Goal: Find specific page/section: Find specific page/section

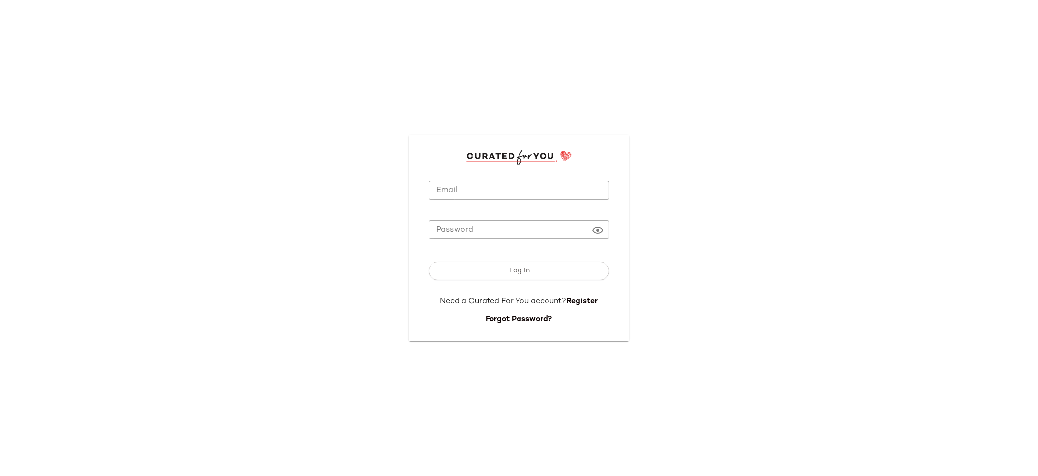
click at [481, 188] on input "Email" at bounding box center [519, 190] width 181 height 19
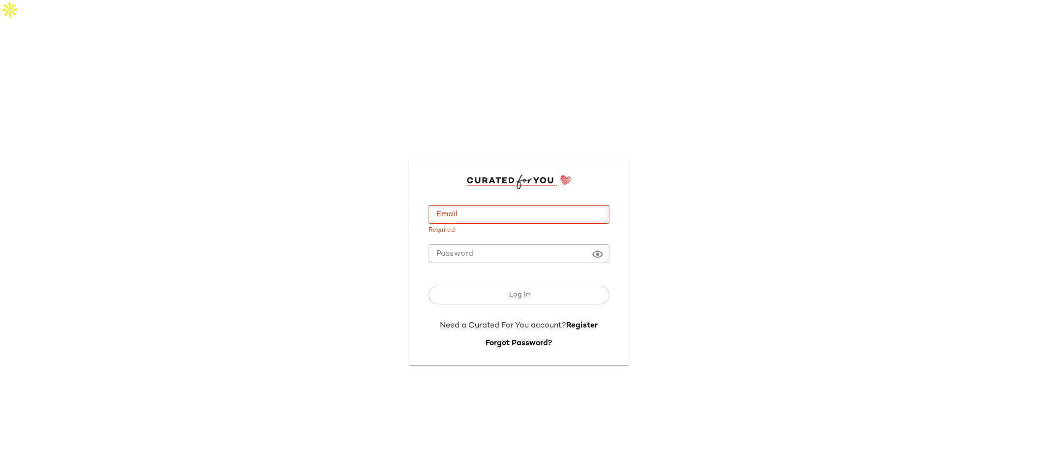
type input "**********"
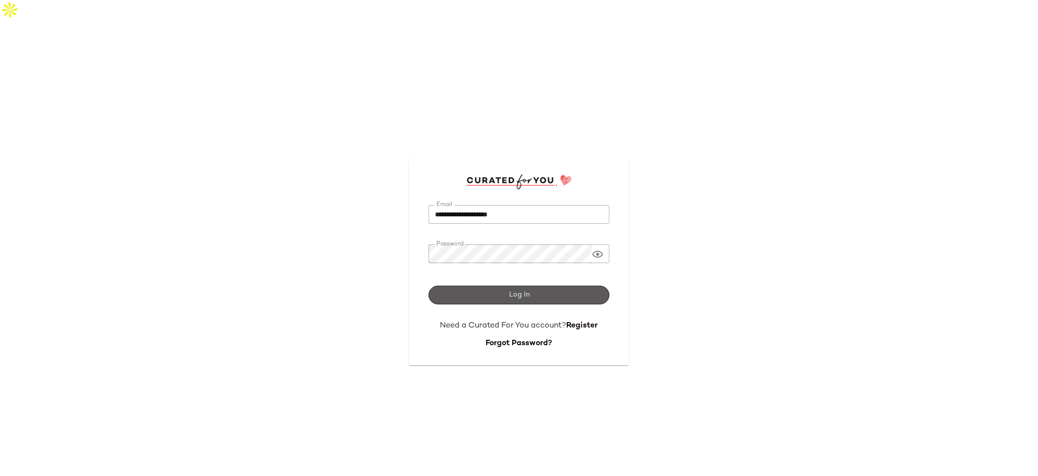
click at [541, 286] on button "Log In" at bounding box center [519, 295] width 181 height 19
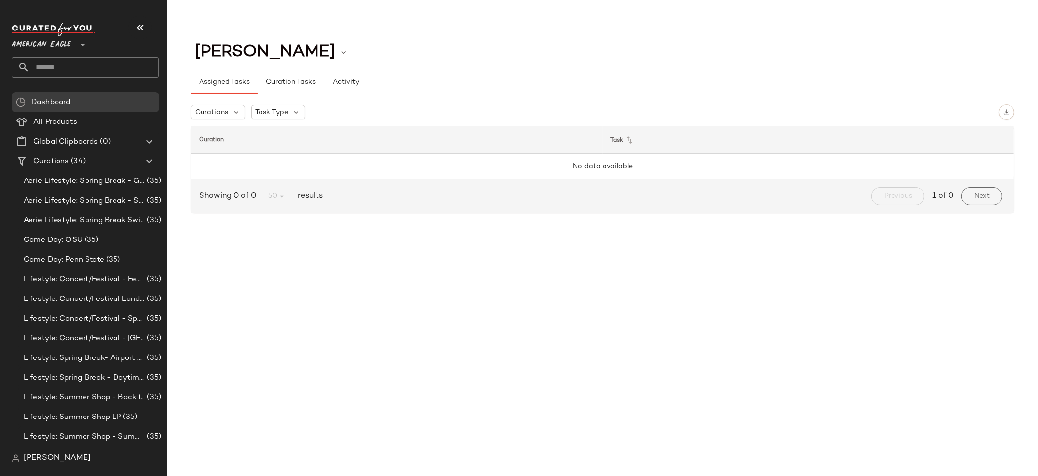
click at [85, 45] on icon at bounding box center [83, 45] width 12 height 12
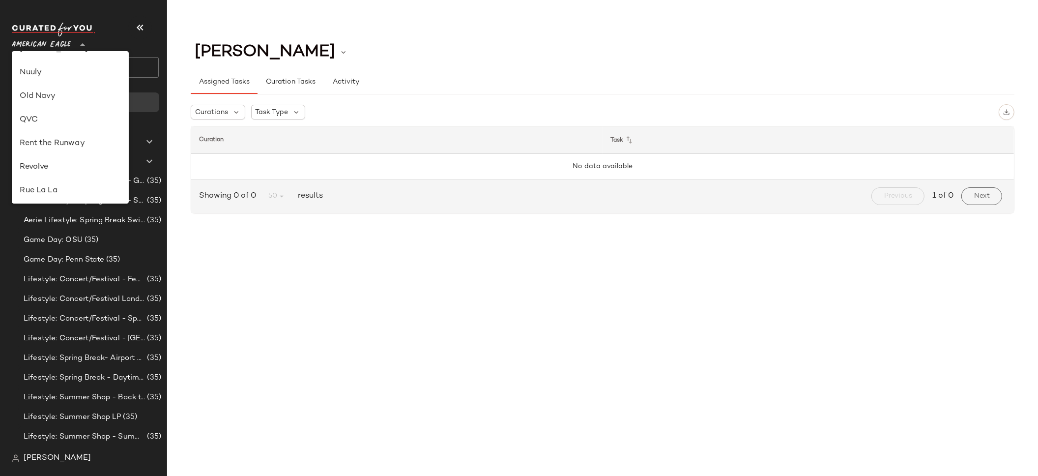
scroll to position [373, 0]
click at [76, 160] on div "Revolve" at bounding box center [70, 165] width 101 height 12
type input "**"
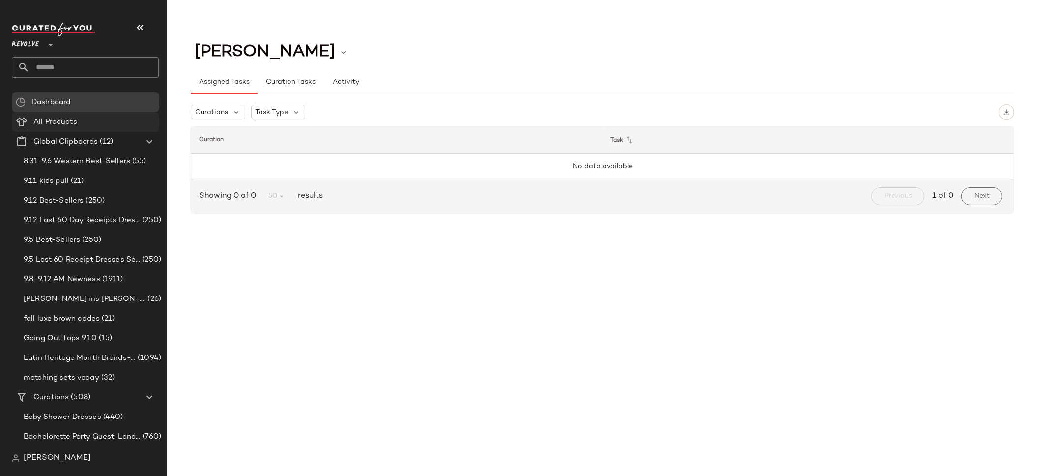
click at [71, 123] on span "All Products" at bounding box center [55, 121] width 44 height 11
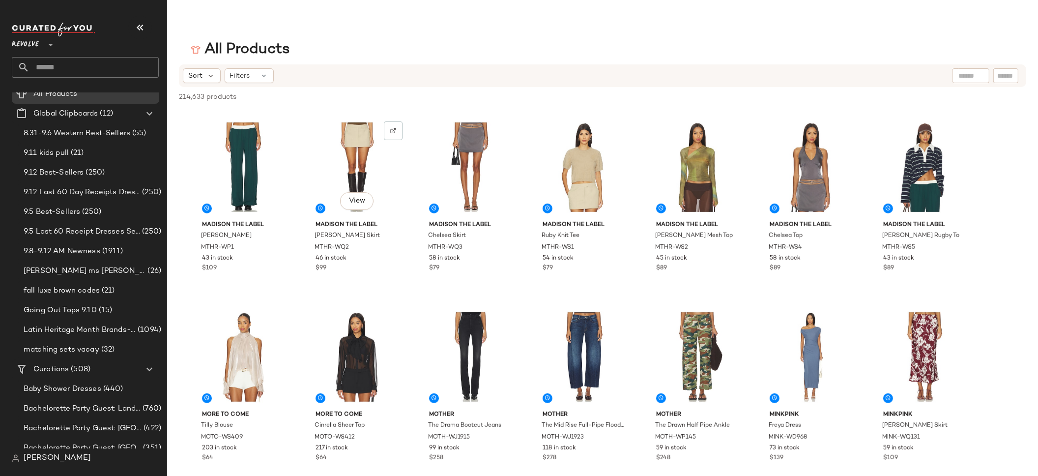
scroll to position [769, 0]
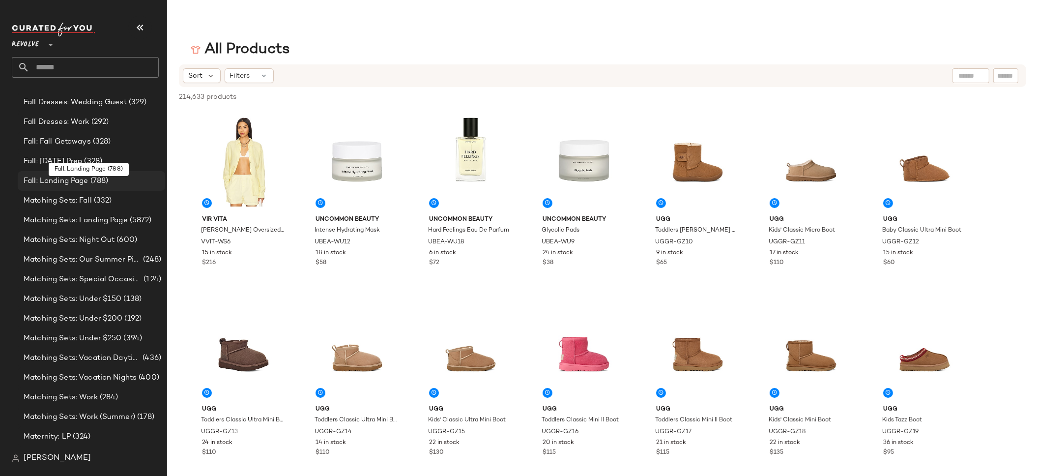
scroll to position [4140, 0]
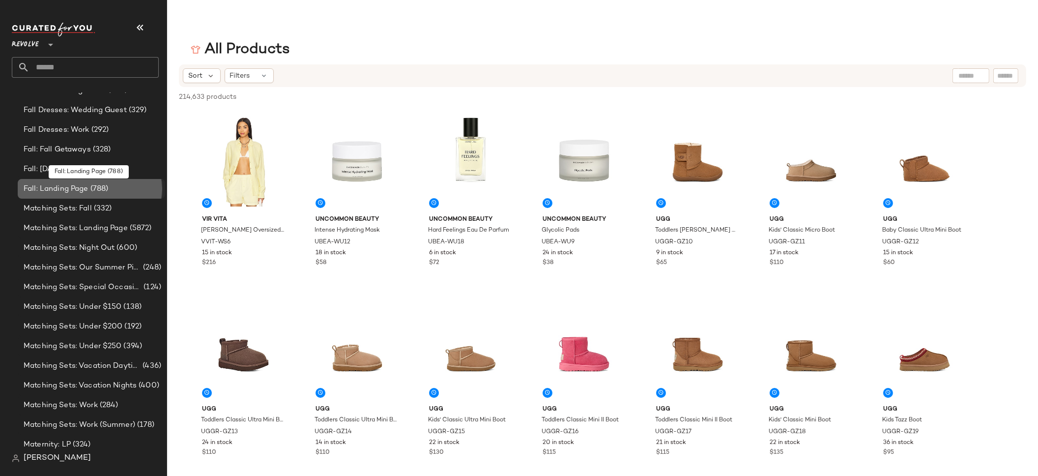
click at [44, 191] on span "Fall: Landing Page" at bounding box center [56, 188] width 65 height 11
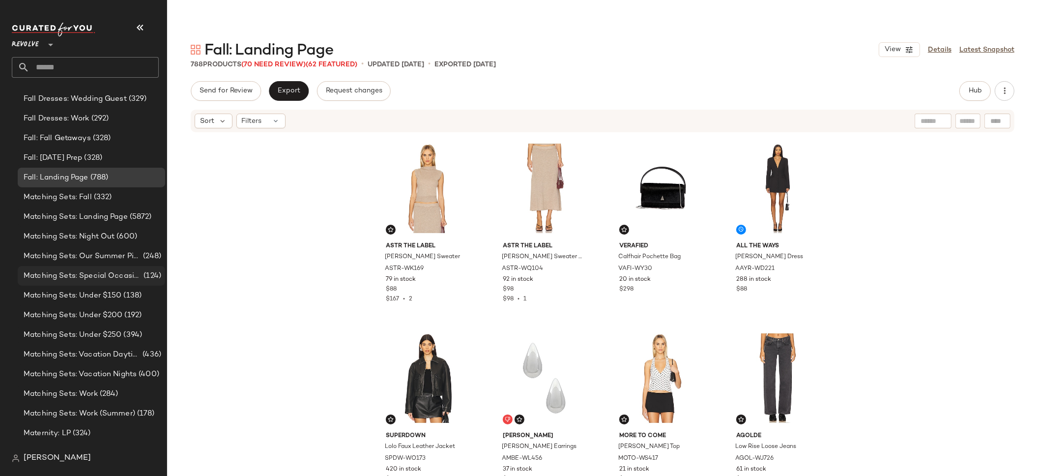
scroll to position [4153, 0]
click at [75, 198] on span "Matching Sets: Fall" at bounding box center [58, 195] width 68 height 11
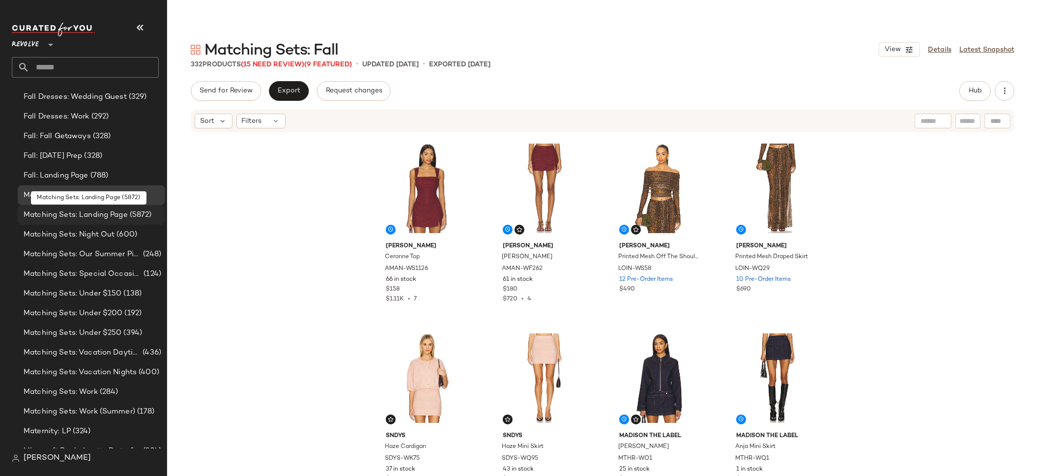
click at [86, 213] on span "Matching Sets: Landing Page" at bounding box center [76, 214] width 104 height 11
